Goal: Task Accomplishment & Management: Manage account settings

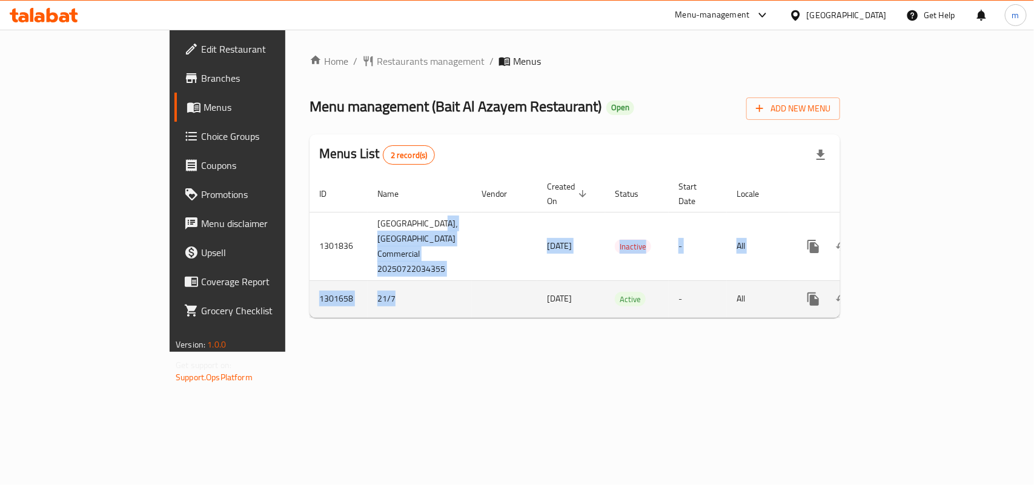
drag, startPoint x: 265, startPoint y: 220, endPoint x: 300, endPoint y: 297, distance: 85.4
click at [310, 297] on tbody "1301836 Bait Al Azayem Restaurant، Muwaileh Commercial 20250722034355 22/07/202…" at bounding box center [617, 264] width 615 height 105
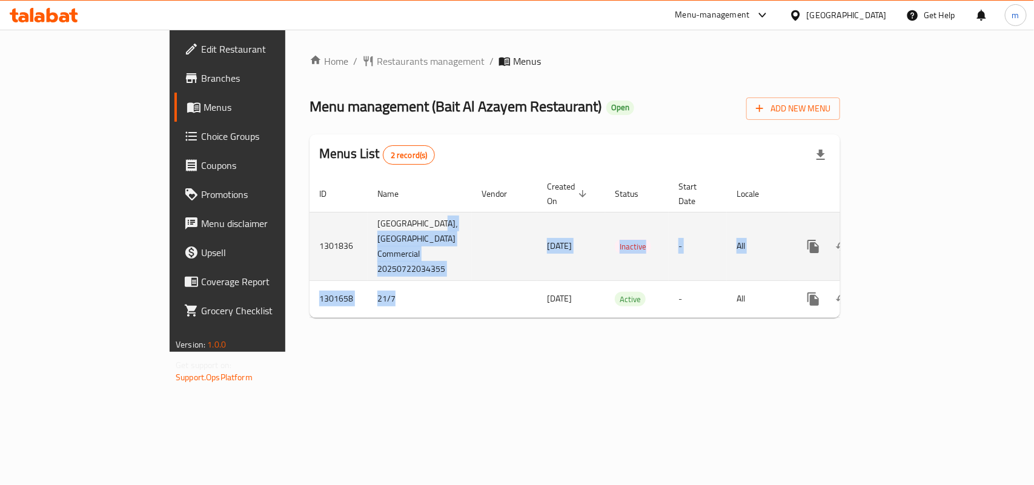
click at [368, 237] on td "Bait Al Azayem Restaurant، Muwaileh Commercial 20250722034355" at bounding box center [420, 246] width 104 height 68
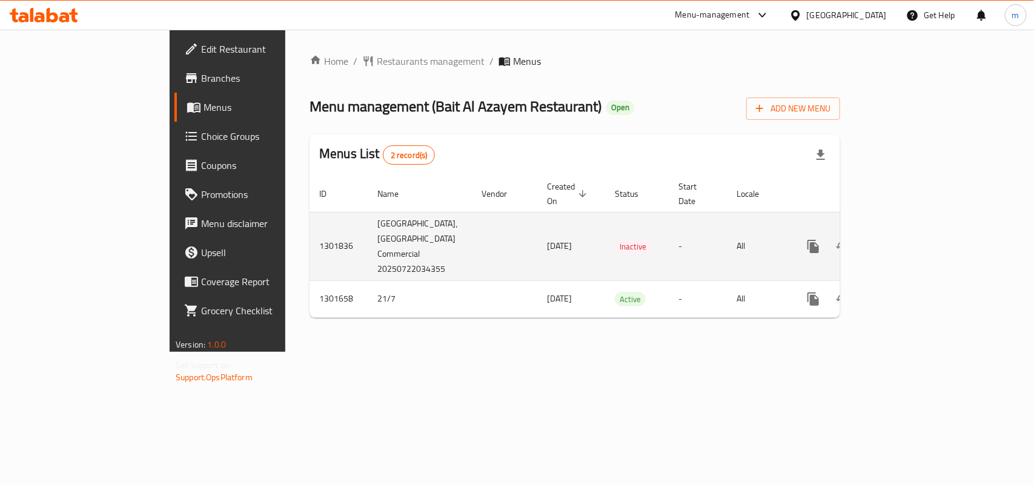
click at [310, 212] on td "1301836" at bounding box center [339, 246] width 58 height 68
drag, startPoint x: 264, startPoint y: 210, endPoint x: 331, endPoint y: 274, distance: 92.5
click at [368, 274] on td "Bait Al Azayem Restaurant، Muwaileh Commercial 20250722034355" at bounding box center [420, 246] width 104 height 68
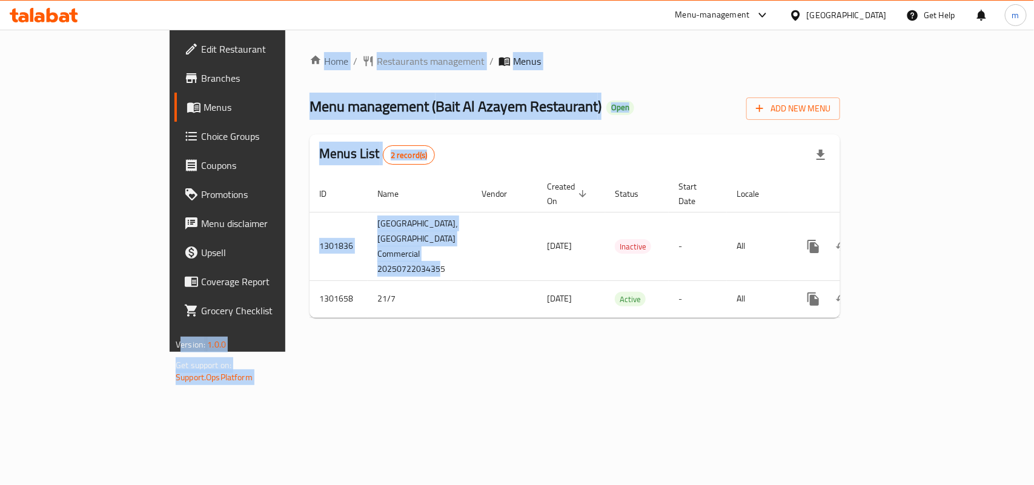
drag, startPoint x: 333, startPoint y: 273, endPoint x: 161, endPoint y: 259, distance: 172.6
click at [170, 259] on div "Edit Restaurant Branches Menus Choice Groups Coupons Promotions Menu disclaimer…" at bounding box center [517, 191] width 695 height 322
click at [285, 352] on div "Home / Restaurants management / Menus Menu management ( Bait Al Azayem Restaura…" at bounding box center [574, 191] width 579 height 322
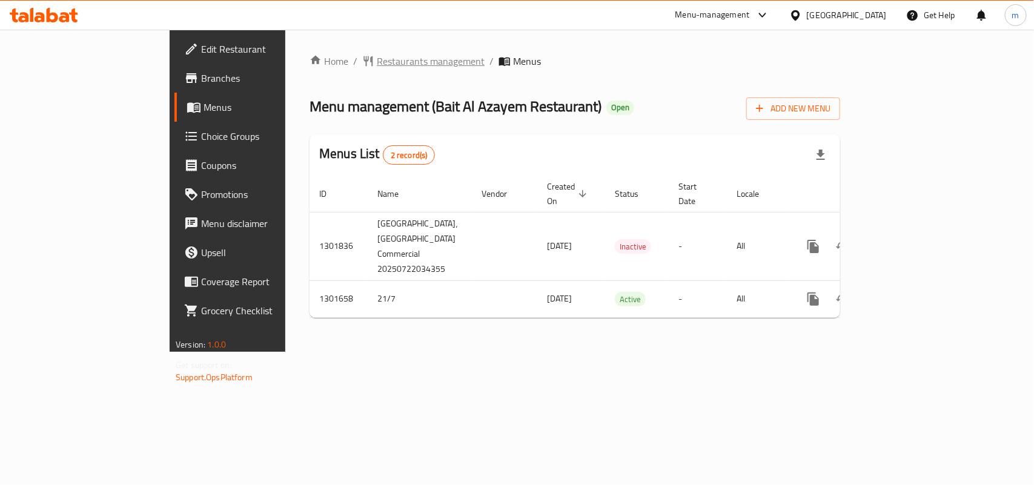
click at [377, 64] on span "Restaurants management" at bounding box center [431, 61] width 108 height 15
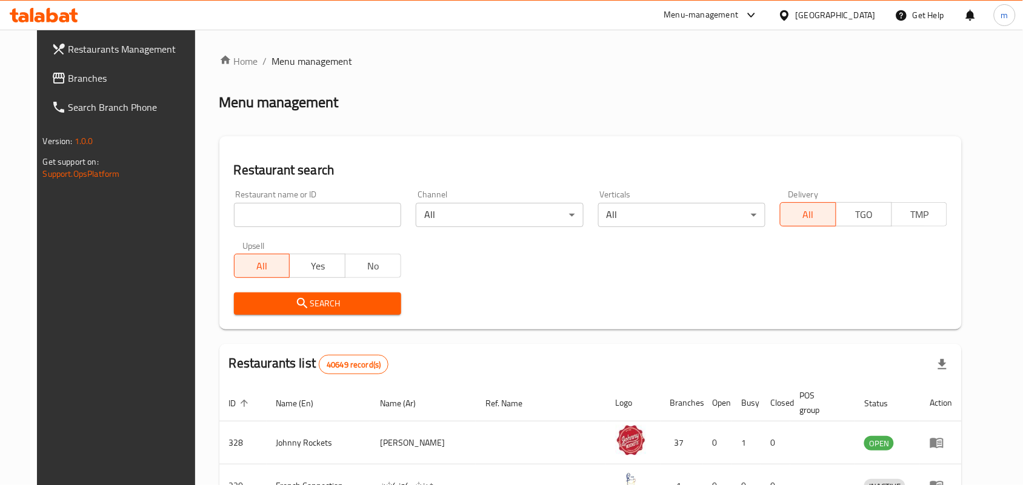
click at [68, 76] on span "Branches" at bounding box center [133, 78] width 130 height 15
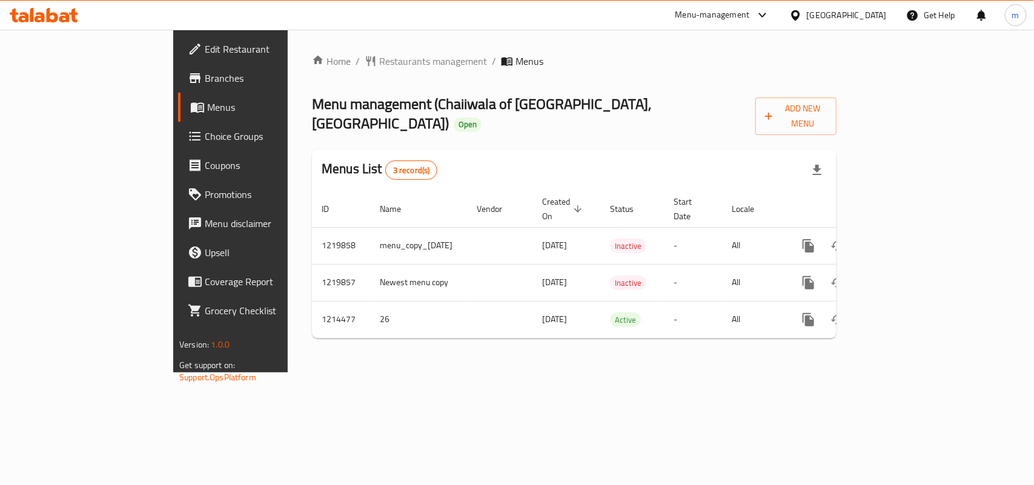
click at [843, 10] on div "[GEOGRAPHIC_DATA]" at bounding box center [847, 14] width 80 height 13
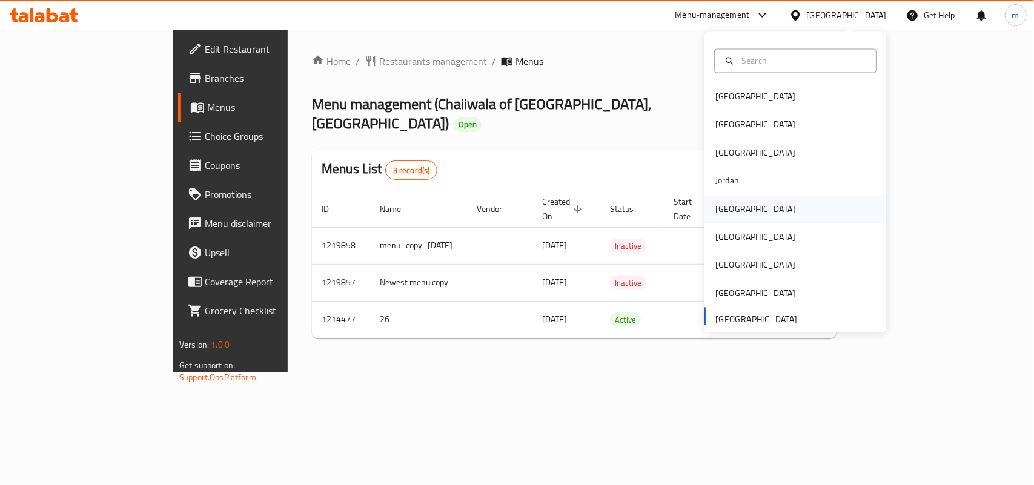
click at [719, 208] on div "Kuwait" at bounding box center [755, 208] width 80 height 13
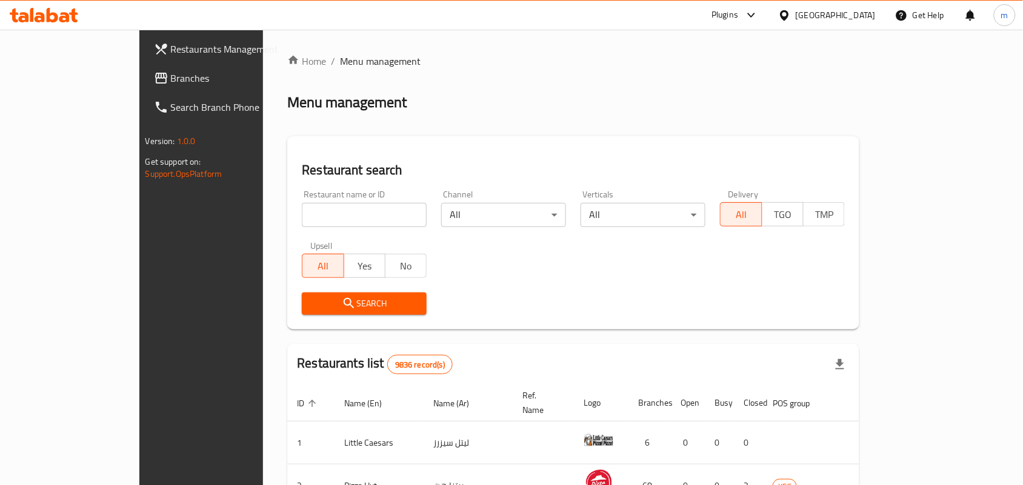
click at [144, 65] on link "Branches" at bounding box center [227, 78] width 166 height 29
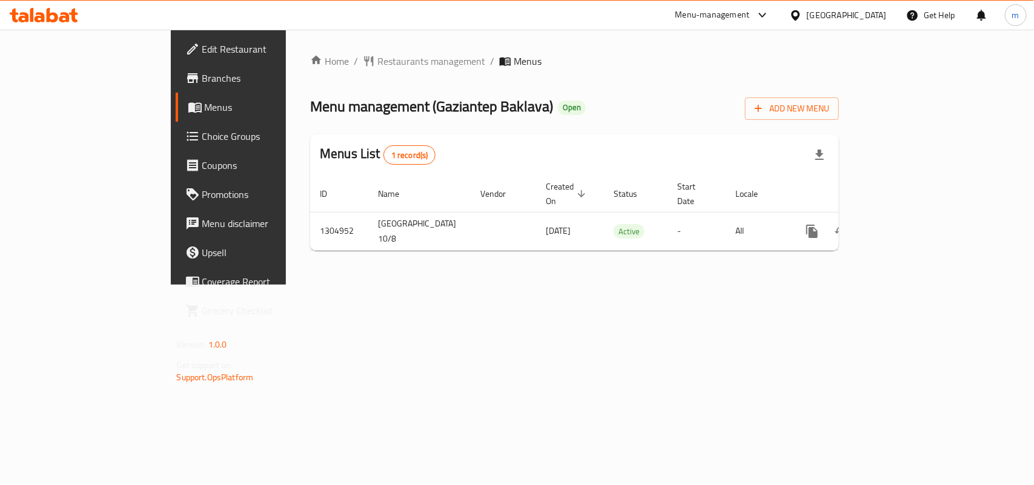
click at [869, 17] on div "[GEOGRAPHIC_DATA]" at bounding box center [847, 14] width 80 height 13
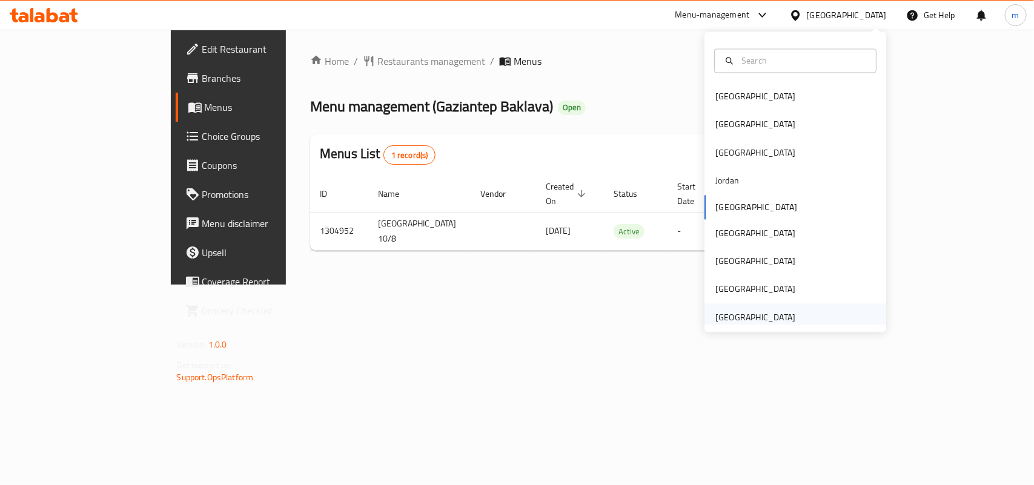
click at [753, 311] on div "[GEOGRAPHIC_DATA]" at bounding box center [755, 317] width 80 height 13
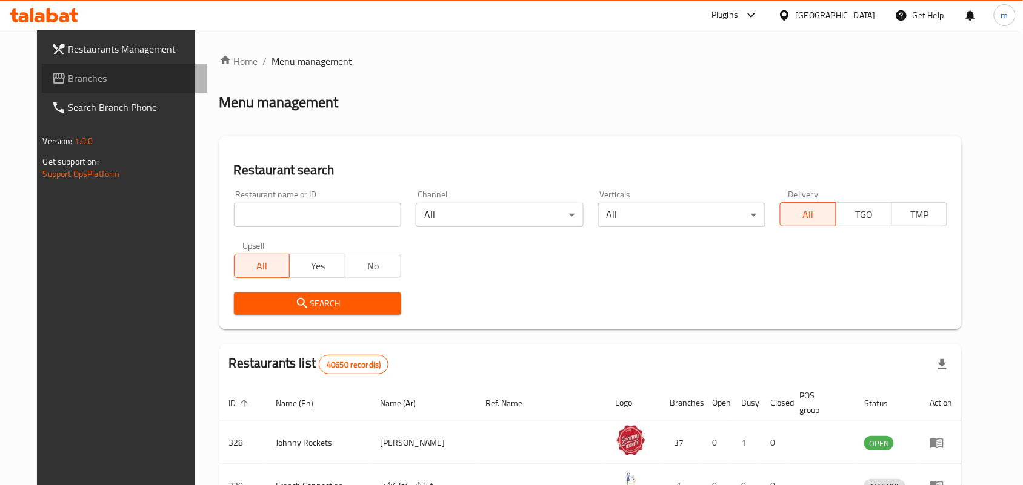
click at [93, 81] on span "Branches" at bounding box center [133, 78] width 130 height 15
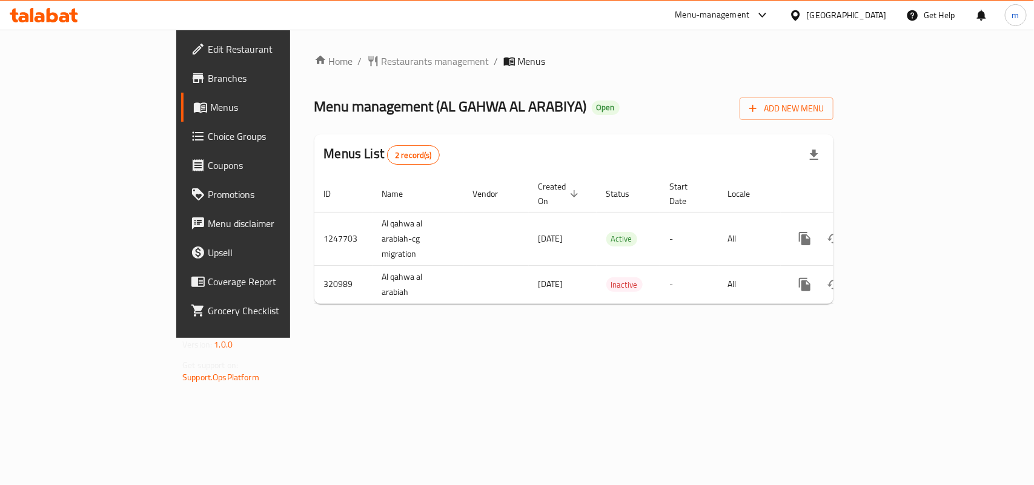
click at [847, 9] on div "[GEOGRAPHIC_DATA]" at bounding box center [847, 14] width 80 height 13
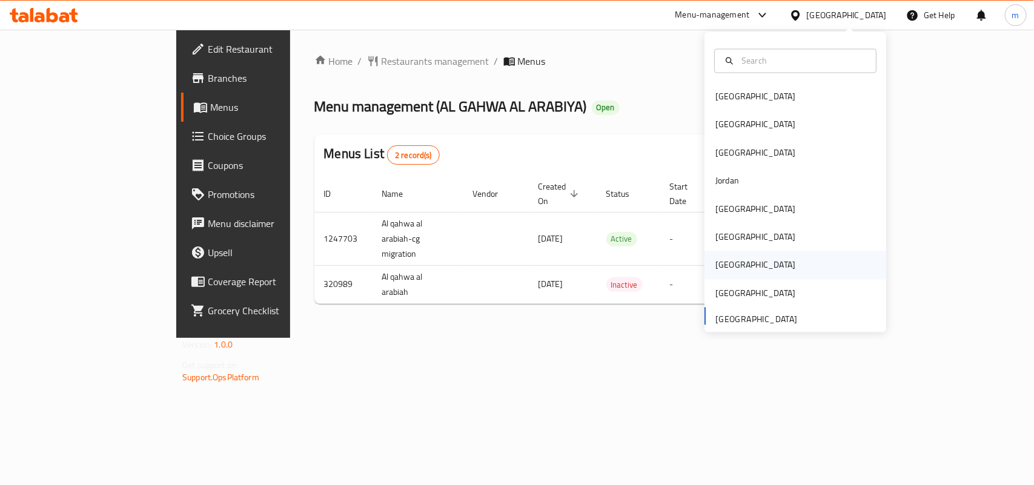
click at [726, 271] on div "Qatar" at bounding box center [755, 265] width 99 height 28
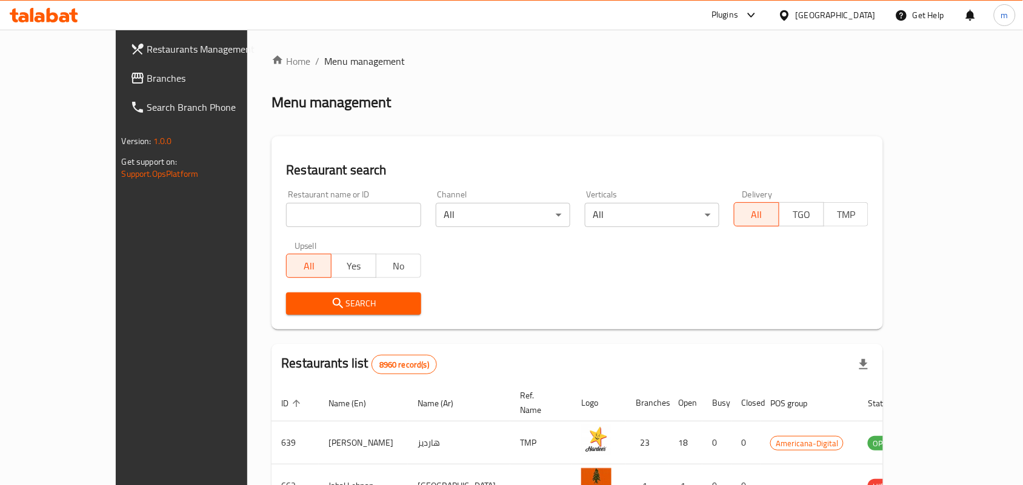
click at [147, 76] on span "Branches" at bounding box center [212, 78] width 130 height 15
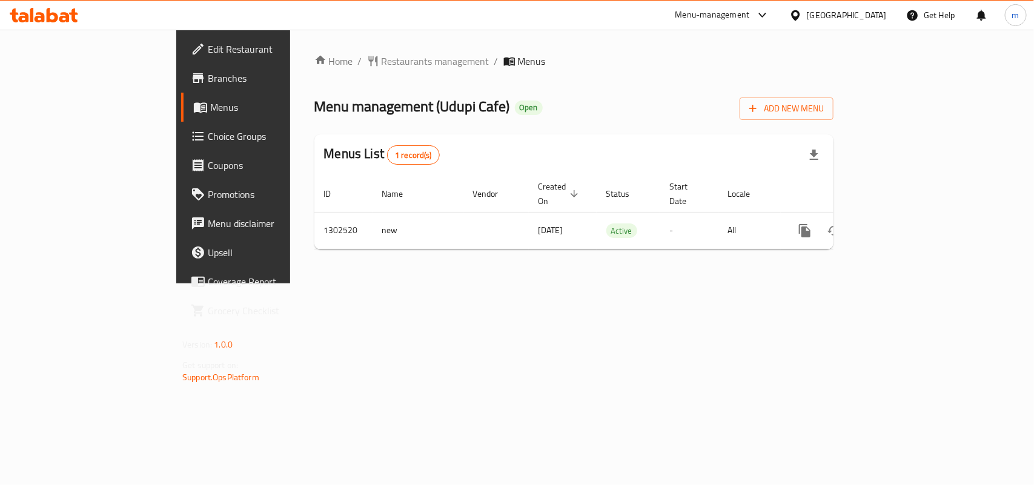
click at [881, 14] on div "Qatar" at bounding box center [847, 14] width 80 height 13
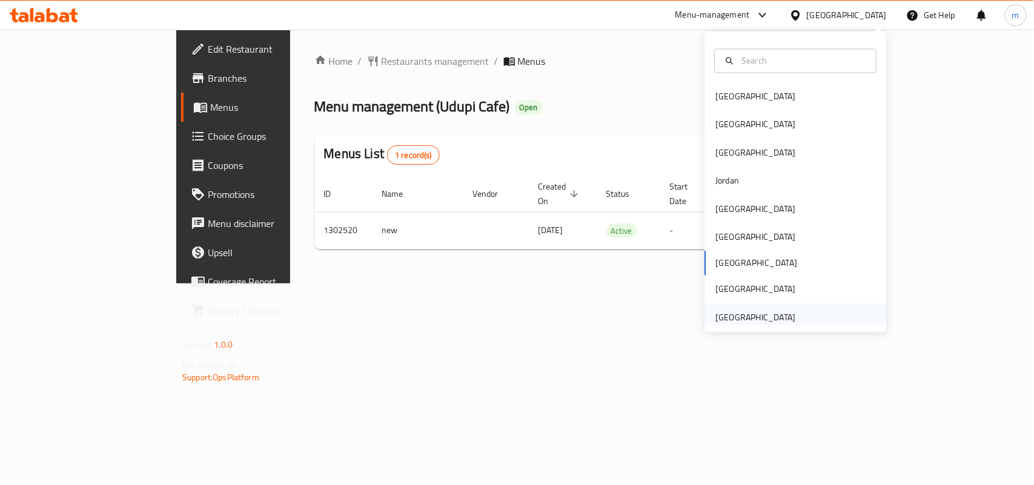
click at [719, 318] on div "[GEOGRAPHIC_DATA]" at bounding box center [755, 317] width 80 height 13
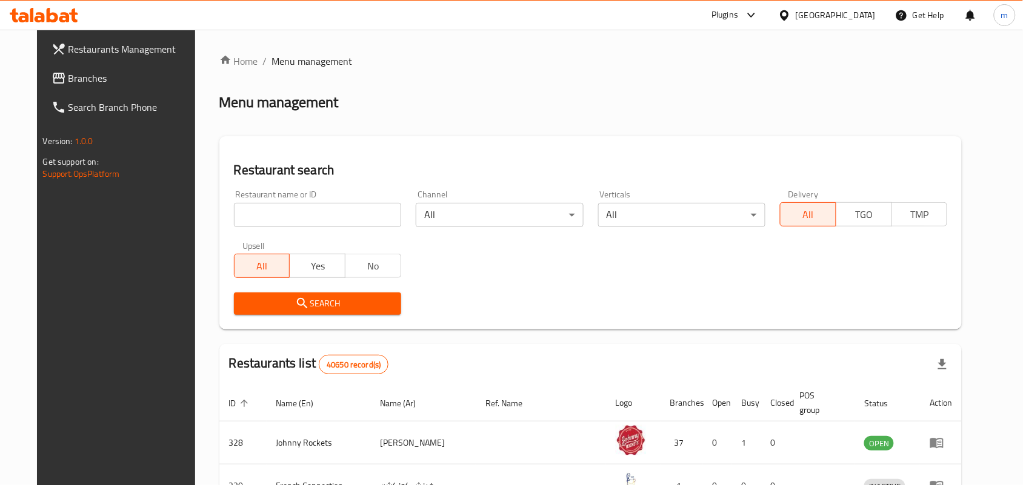
click at [74, 84] on span "Branches" at bounding box center [133, 78] width 130 height 15
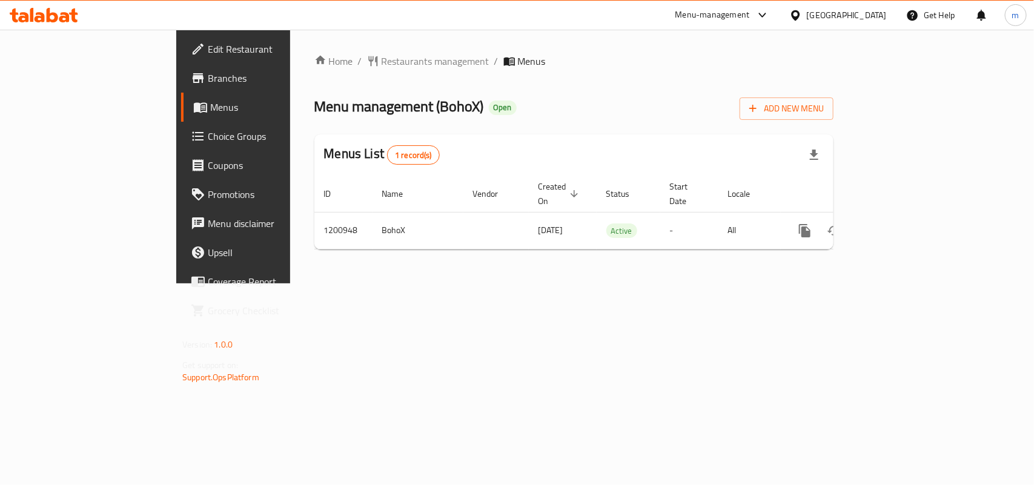
click at [862, 20] on div "[GEOGRAPHIC_DATA]" at bounding box center [847, 14] width 80 height 13
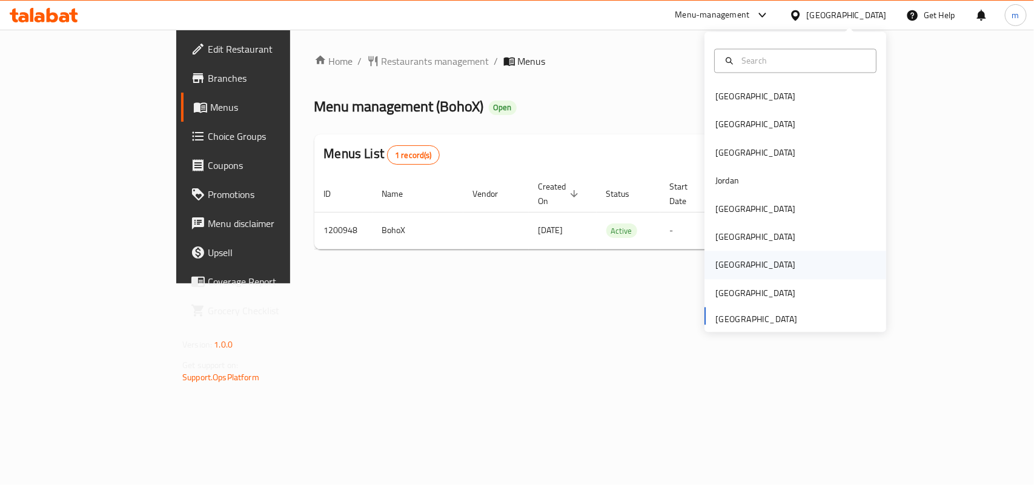
click at [715, 267] on div "[GEOGRAPHIC_DATA]" at bounding box center [755, 265] width 80 height 13
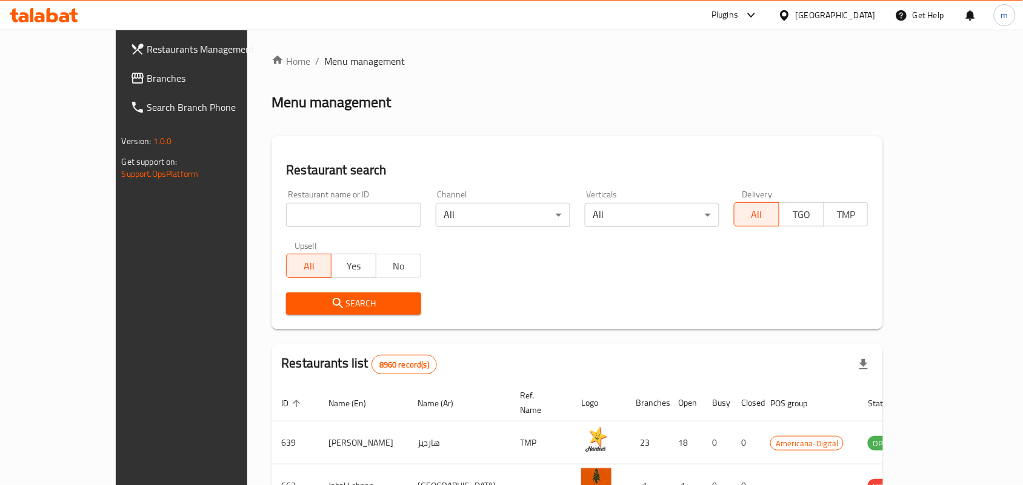
click at [147, 83] on span "Branches" at bounding box center [212, 78] width 130 height 15
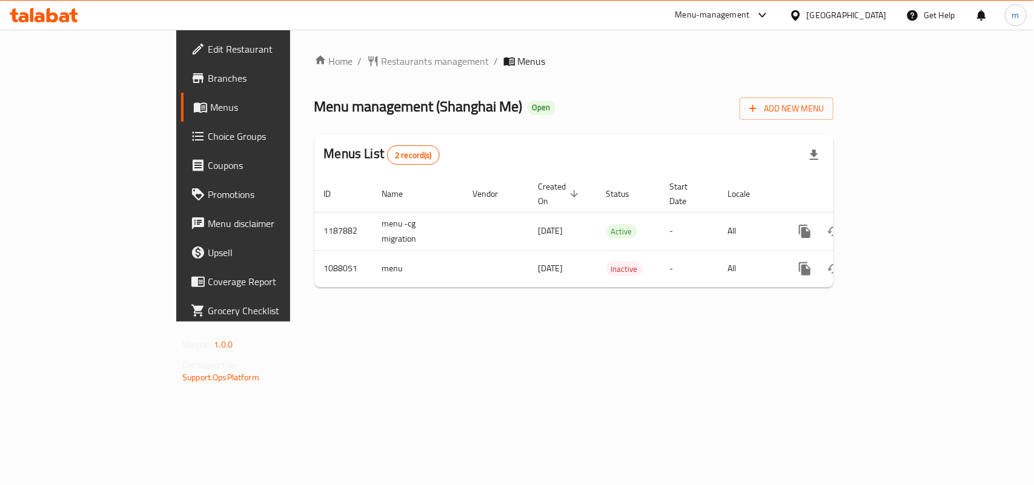
click at [807, 16] on div at bounding box center [798, 14] width 18 height 13
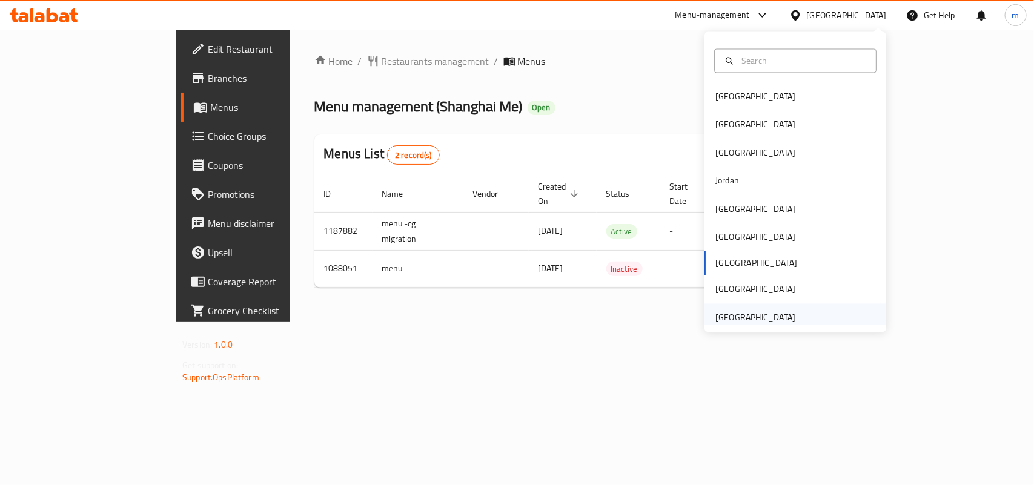
click at [780, 319] on div "[GEOGRAPHIC_DATA]" at bounding box center [755, 317] width 80 height 13
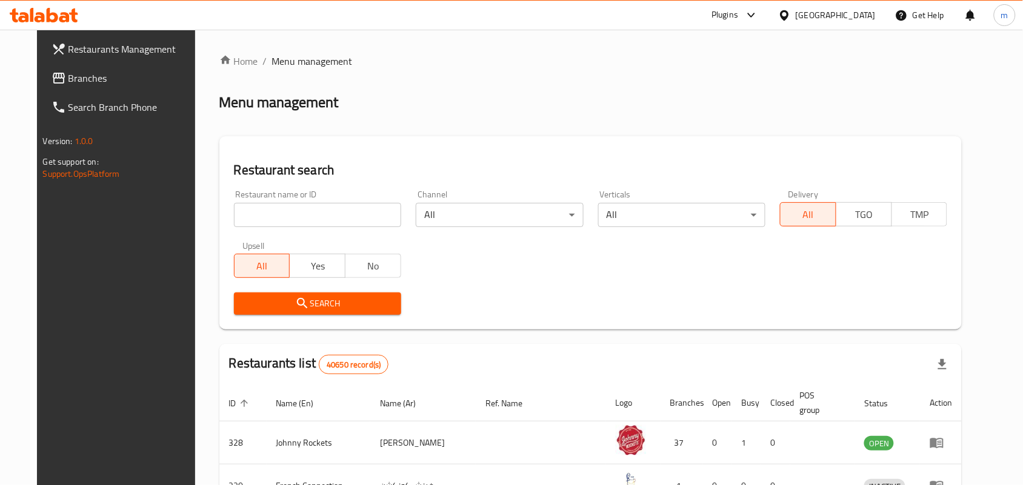
click at [68, 71] on span "Branches" at bounding box center [133, 78] width 130 height 15
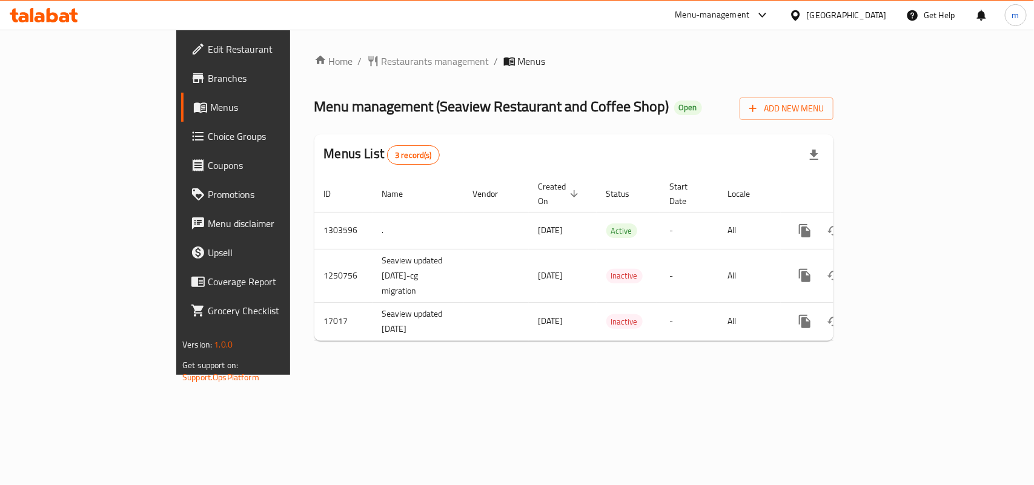
click at [847, 16] on div "[GEOGRAPHIC_DATA]" at bounding box center [847, 14] width 80 height 13
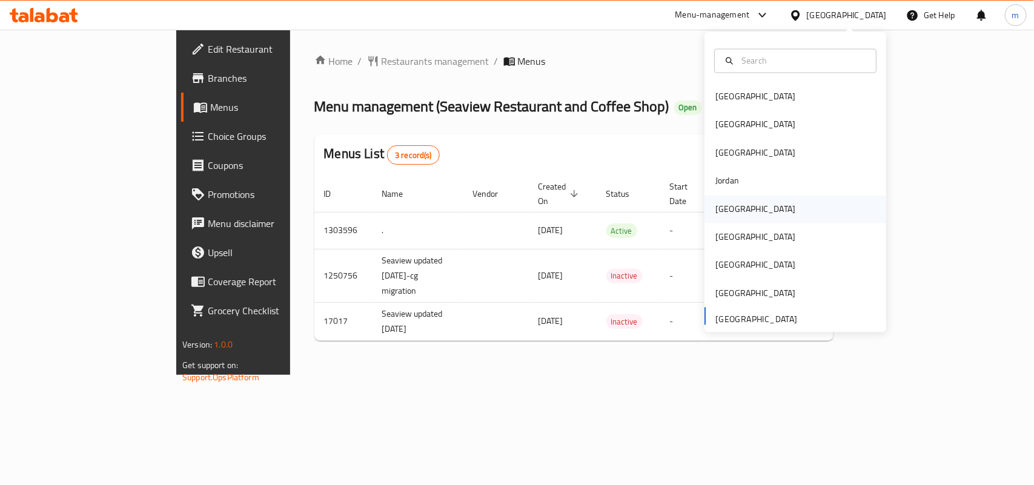
click at [749, 204] on div "Kuwait" at bounding box center [796, 209] width 182 height 28
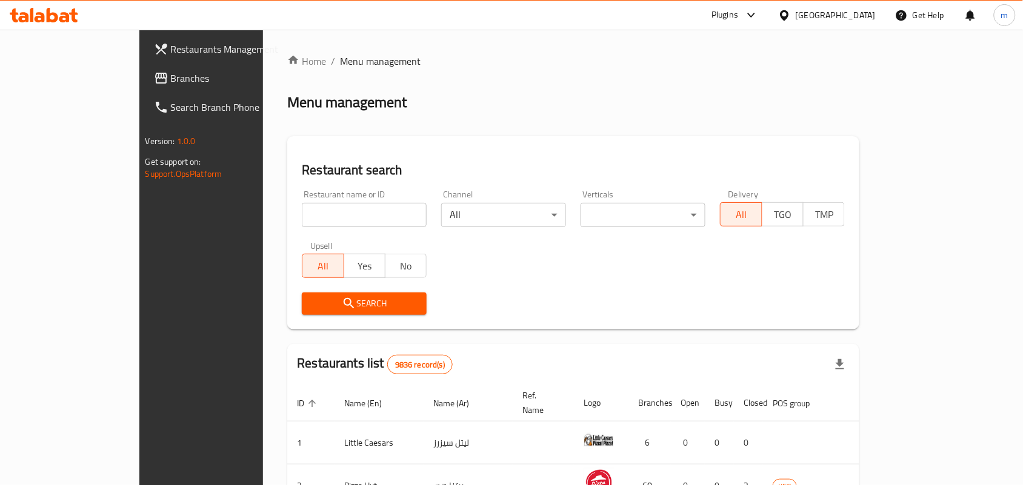
click at [171, 78] on span "Branches" at bounding box center [236, 78] width 130 height 15
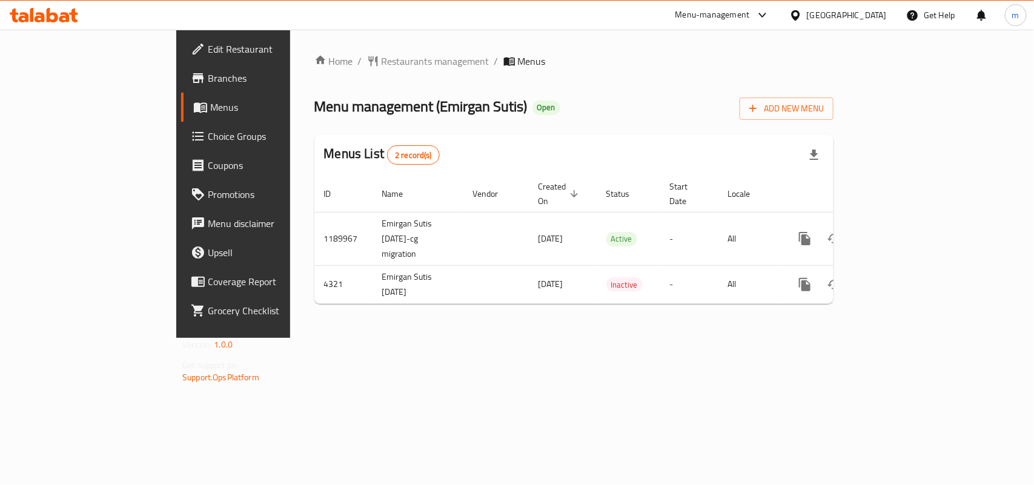
click at [884, 13] on div "[GEOGRAPHIC_DATA]" at bounding box center [847, 14] width 80 height 13
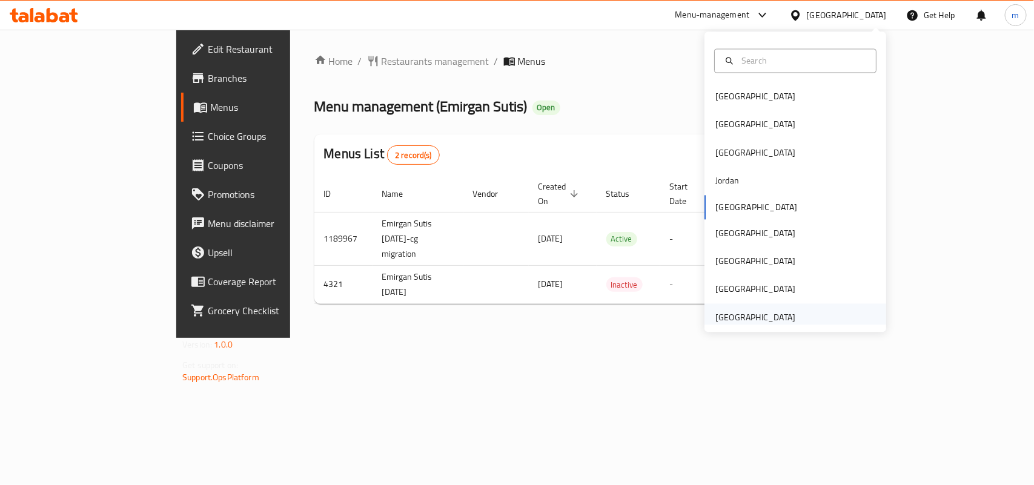
click at [771, 316] on div "[GEOGRAPHIC_DATA]" at bounding box center [755, 317] width 80 height 13
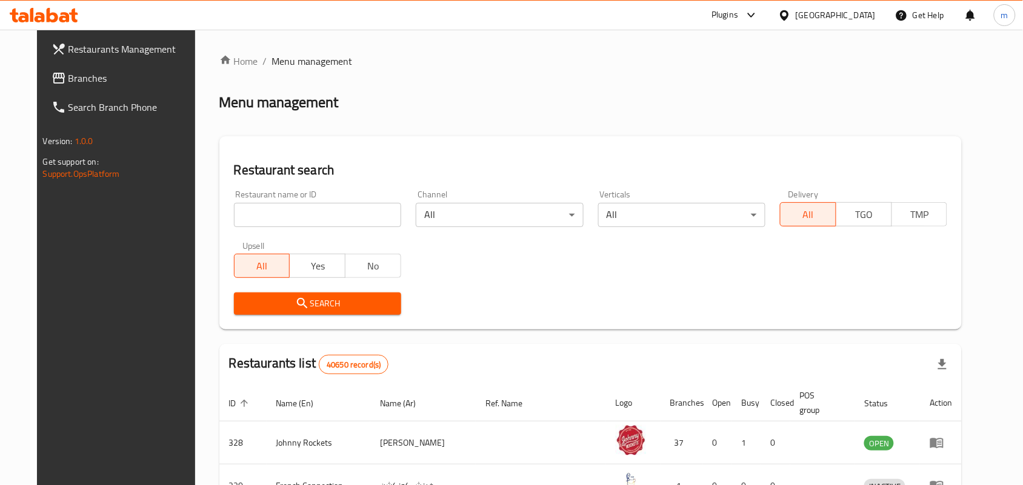
click at [68, 83] on span "Branches" at bounding box center [133, 78] width 130 height 15
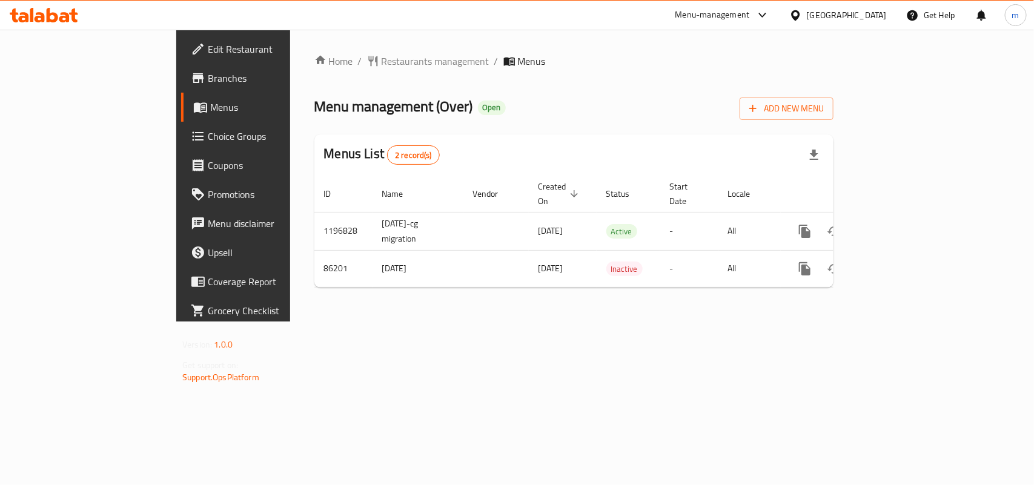
click at [864, 12] on div "[GEOGRAPHIC_DATA]" at bounding box center [847, 14] width 80 height 13
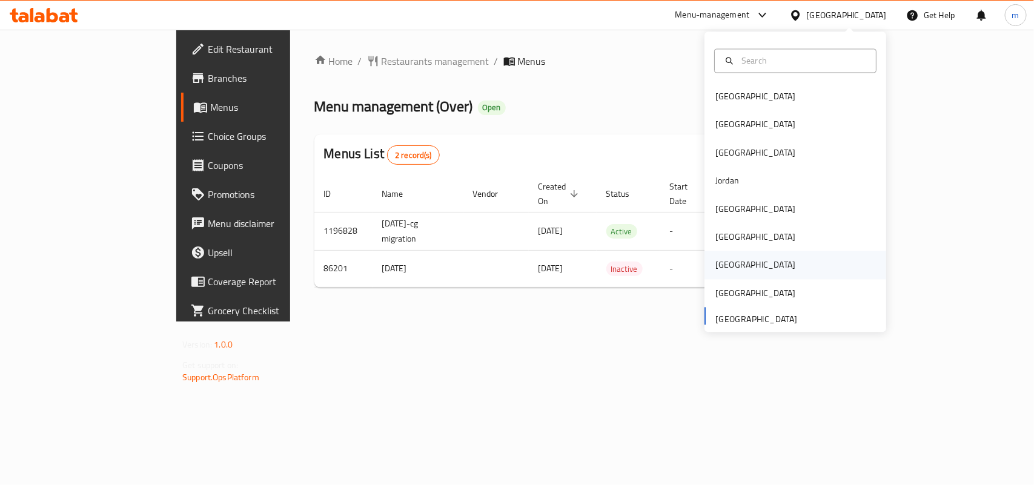
click at [715, 271] on div "[GEOGRAPHIC_DATA]" at bounding box center [755, 265] width 80 height 13
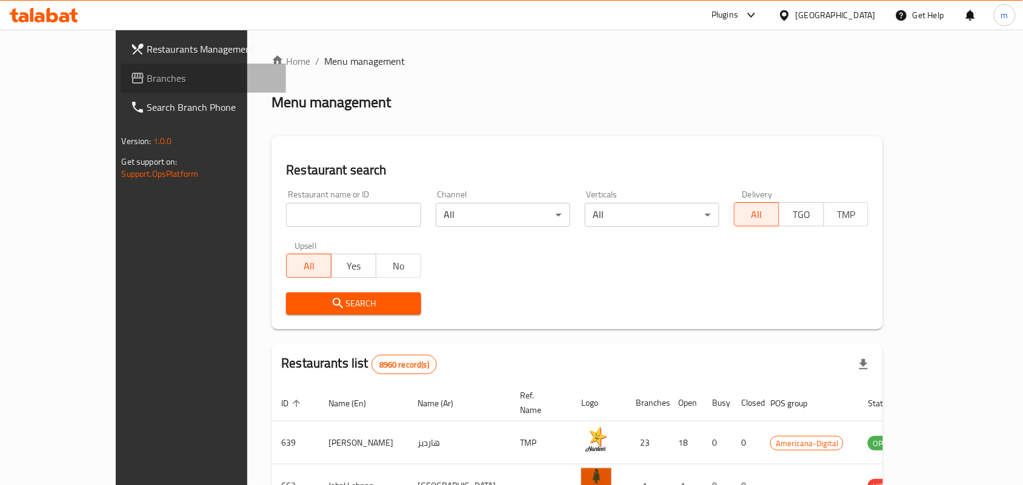
click at [147, 74] on span "Branches" at bounding box center [212, 78] width 130 height 15
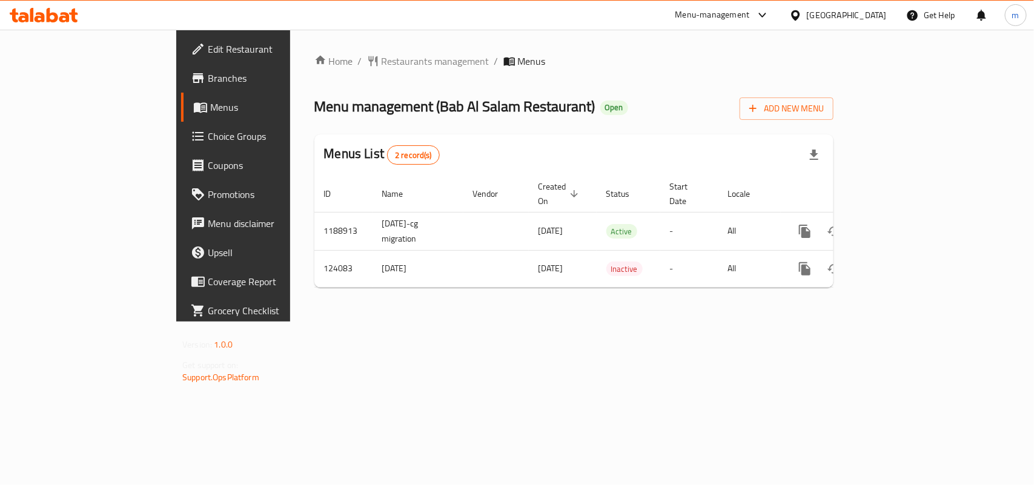
click at [879, 18] on div "Qatar" at bounding box center [847, 14] width 80 height 13
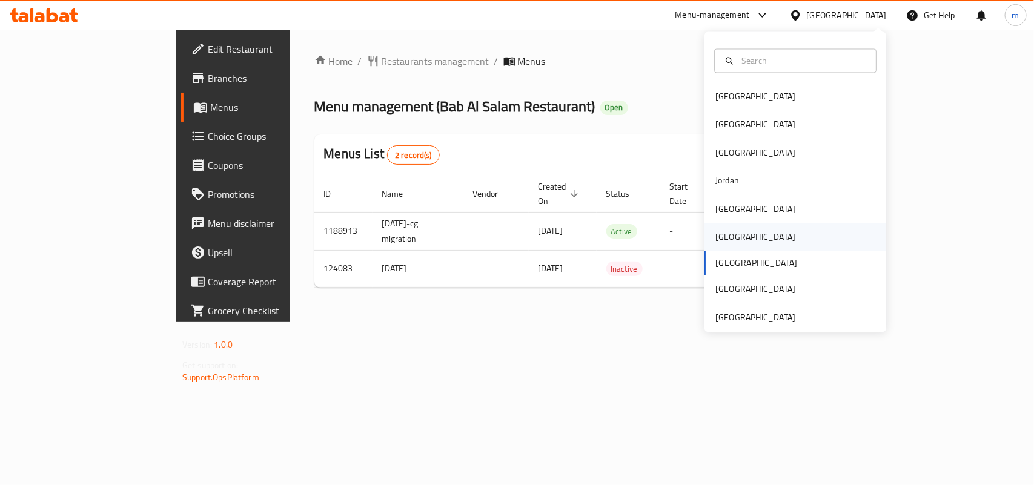
click at [734, 248] on div "[GEOGRAPHIC_DATA]" at bounding box center [755, 238] width 99 height 28
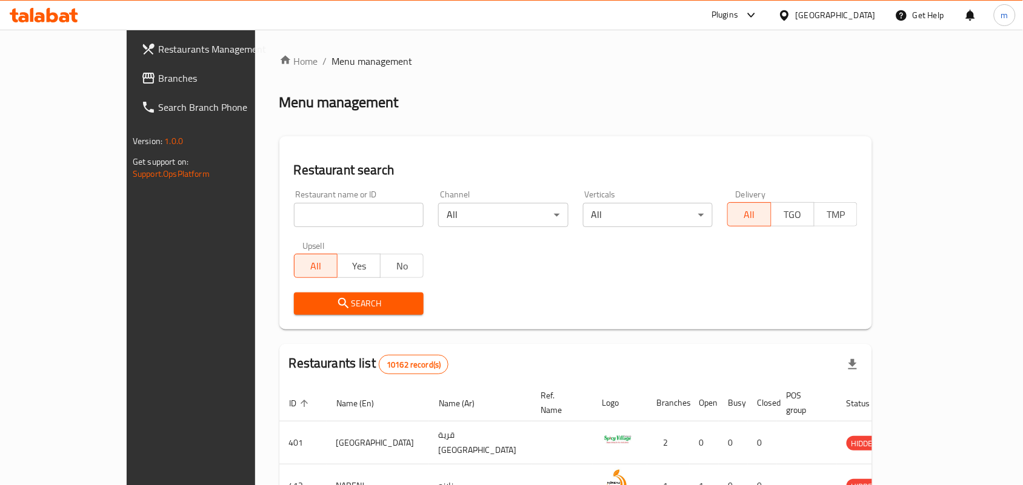
click at [158, 75] on span "Branches" at bounding box center [223, 78] width 130 height 15
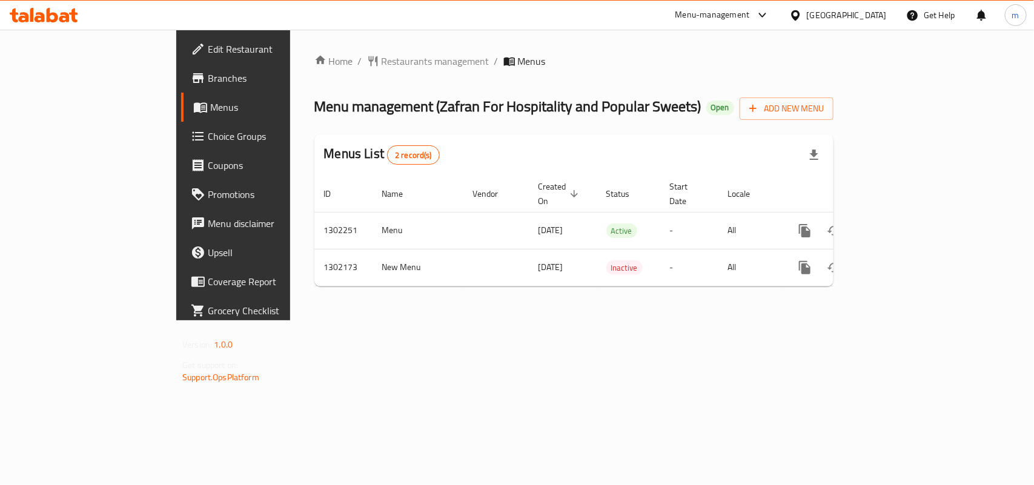
click at [802, 18] on icon at bounding box center [795, 15] width 13 height 13
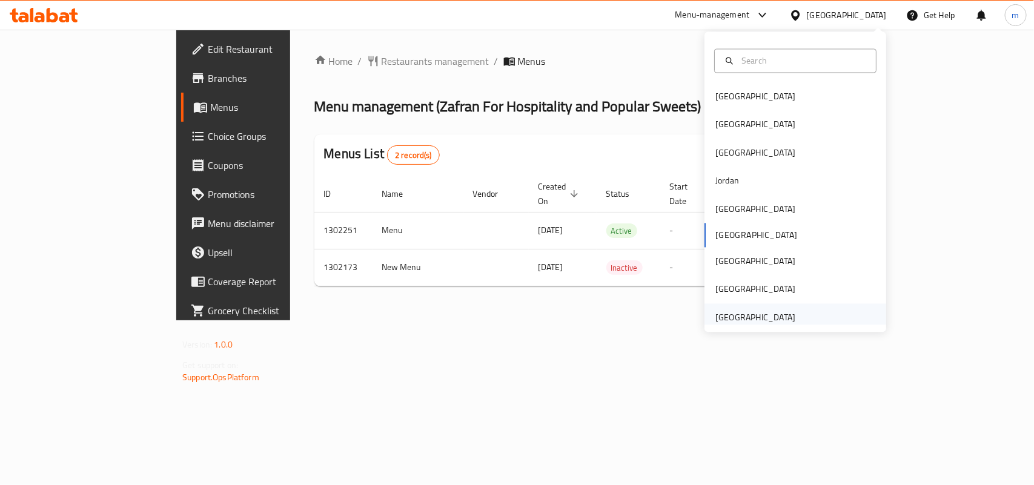
click at [739, 313] on div "[GEOGRAPHIC_DATA]" at bounding box center [755, 317] width 80 height 13
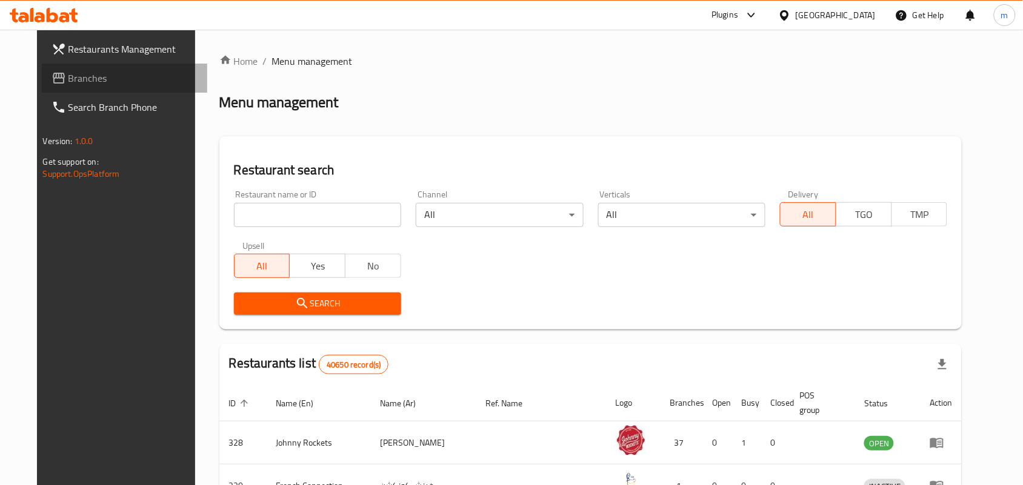
click at [107, 71] on span "Branches" at bounding box center [133, 78] width 130 height 15
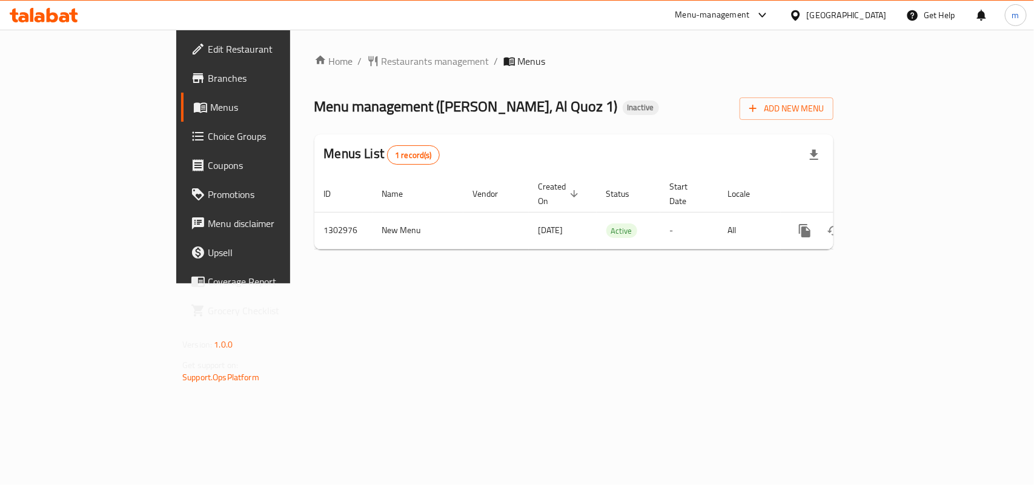
click at [836, 10] on div "[GEOGRAPHIC_DATA]" at bounding box center [847, 14] width 80 height 13
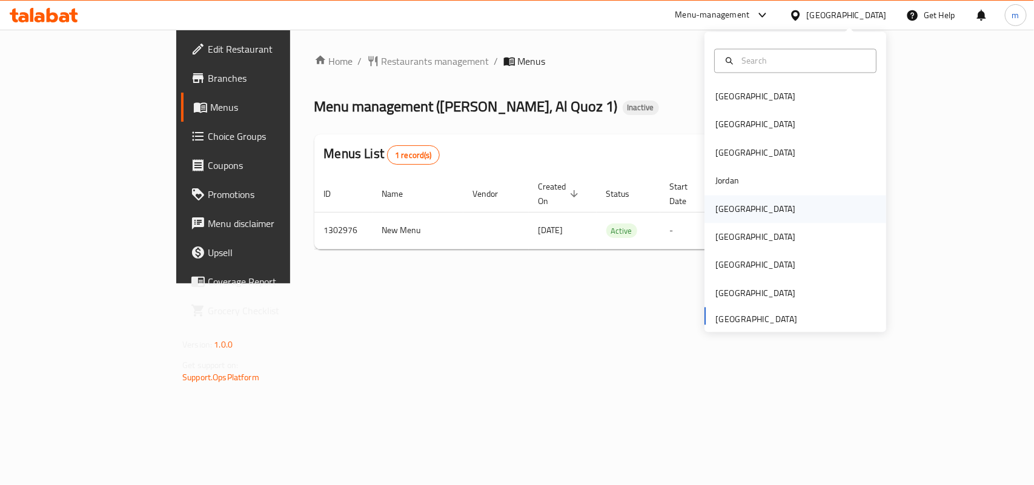
click at [728, 216] on div "Kuwait" at bounding box center [755, 208] width 80 height 13
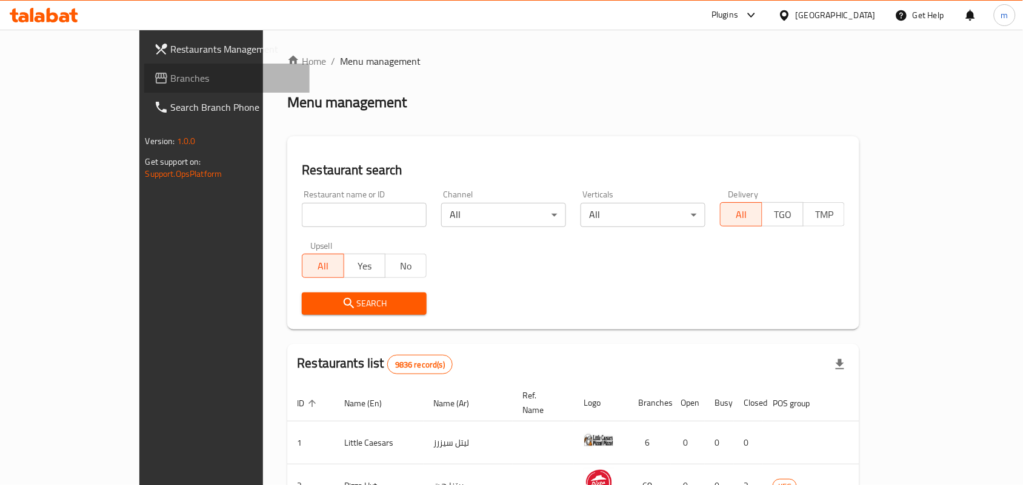
click at [171, 82] on span "Branches" at bounding box center [236, 78] width 130 height 15
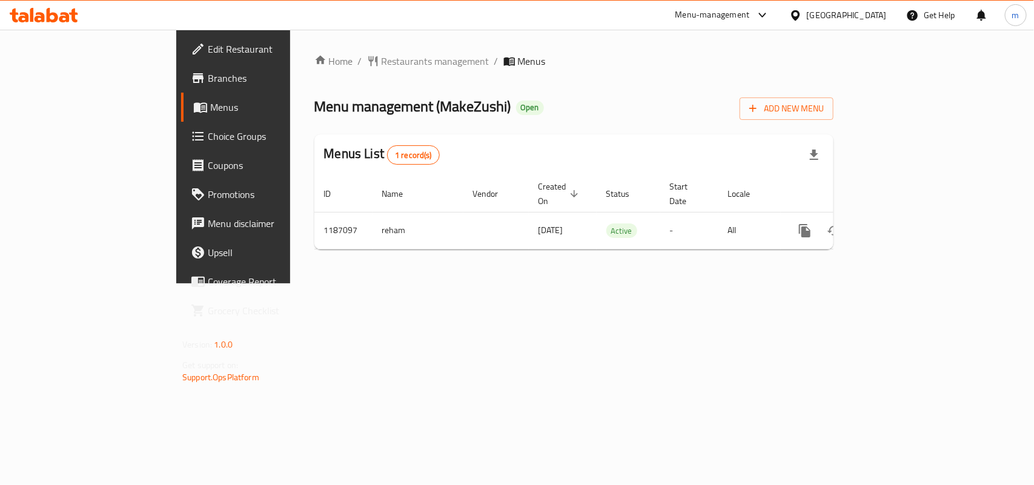
click at [880, 15] on div "Kuwait" at bounding box center [847, 14] width 80 height 13
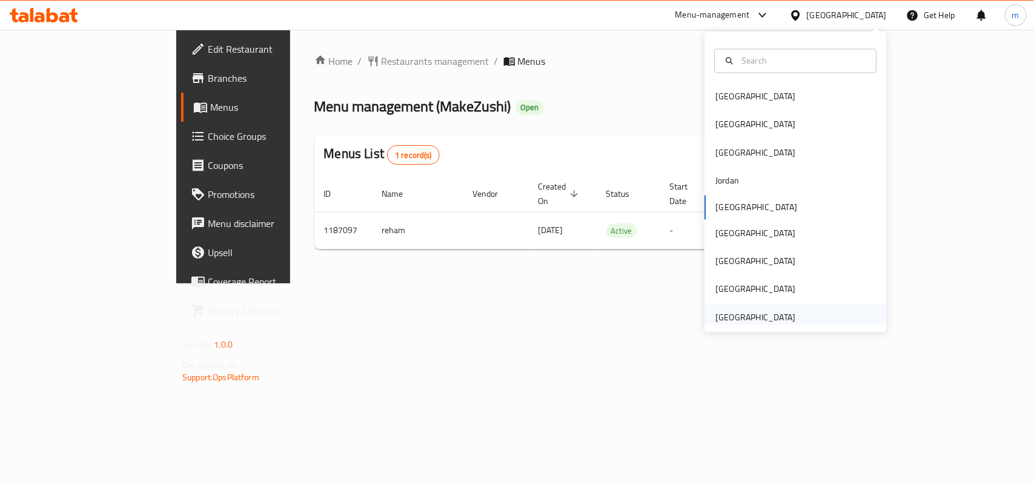
click at [765, 322] on div "[GEOGRAPHIC_DATA]" at bounding box center [755, 317] width 80 height 13
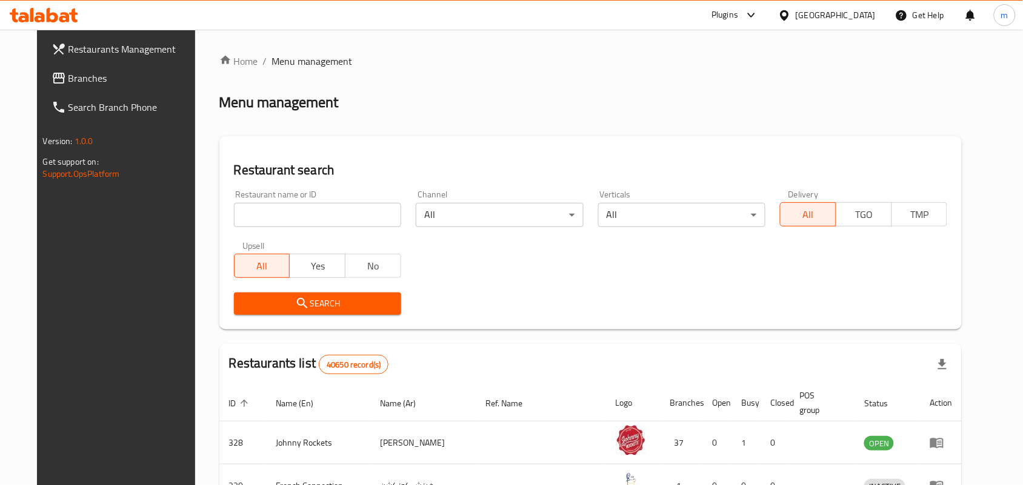
click at [89, 81] on span "Branches" at bounding box center [133, 78] width 130 height 15
